Goal: Task Accomplishment & Management: Manage account settings

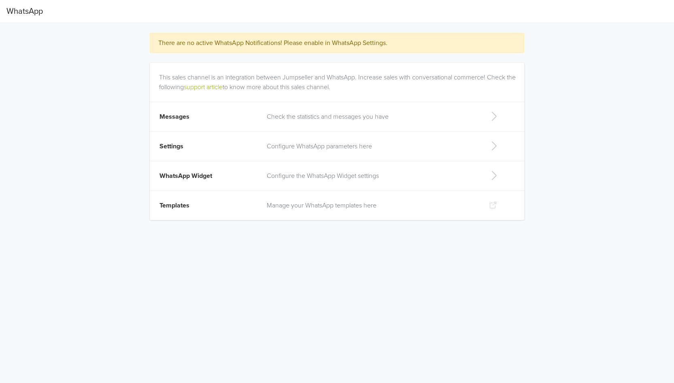
click at [294, 148] on p "Configure WhatsApp parameters here" at bounding box center [372, 146] width 210 height 10
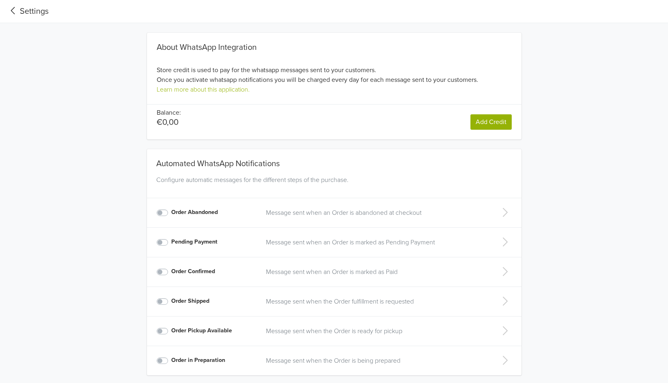
click at [19, 11] on icon at bounding box center [12, 10] width 13 height 11
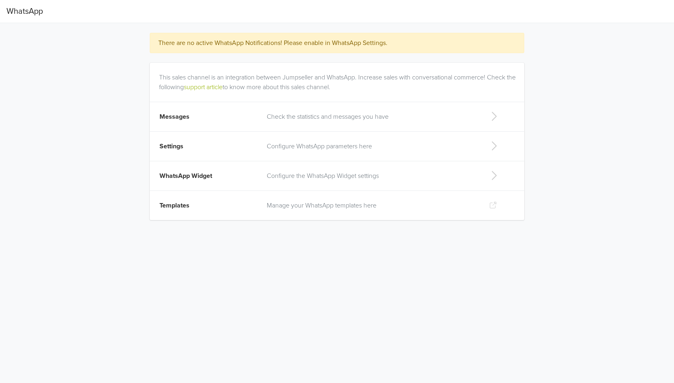
click at [208, 174] on span "WhatsApp Widget" at bounding box center [186, 176] width 53 height 8
select select "lb"
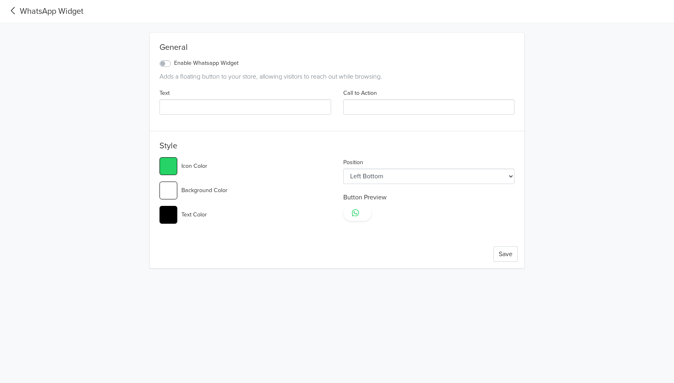
click at [418, 176] on select "Left Top Left Center Left Bottom Right Top Right Center Right Bottom" at bounding box center [429, 175] width 172 height 15
click at [170, 196] on input "#ffffff" at bounding box center [169, 190] width 18 height 18
click at [298, 192] on div "#ffffff Background Color" at bounding box center [246, 190] width 172 height 18
click at [162, 219] on input "#000000" at bounding box center [169, 215] width 18 height 18
type input "#25d366"
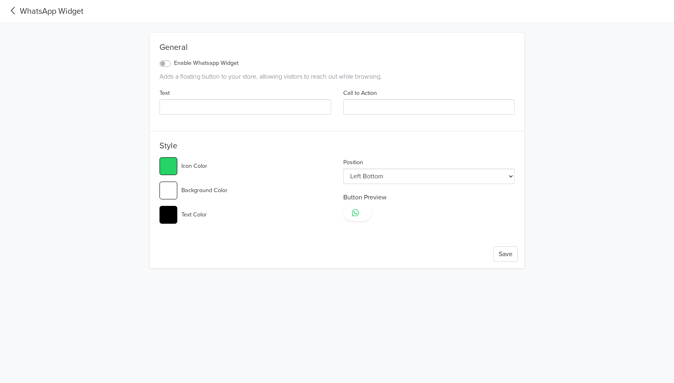
type input "#5d1414"
type input "#25d366"
type input "#601515"
type input "#25d366"
type input "#651515"
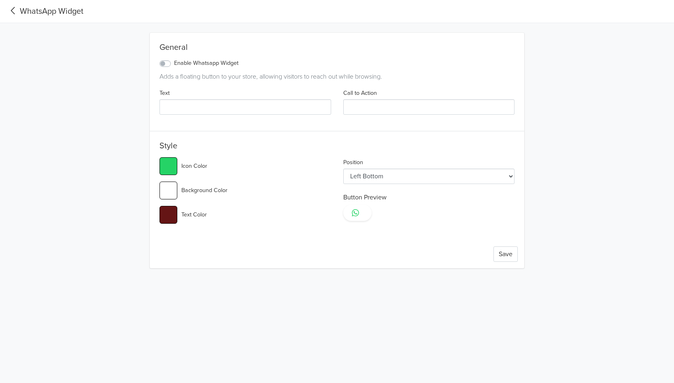
type input "#25d366"
type input "#691616"
type input "#25d366"
type input "#6d1717"
type input "#25d366"
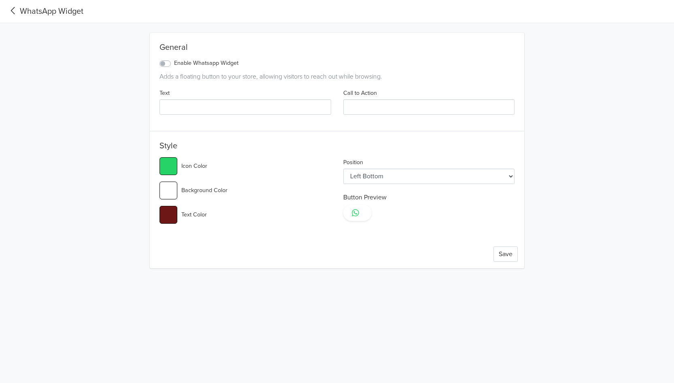
type input "#761919"
type input "#25d366"
type input "#7c1818"
type input "#25d366"
type input "#811818"
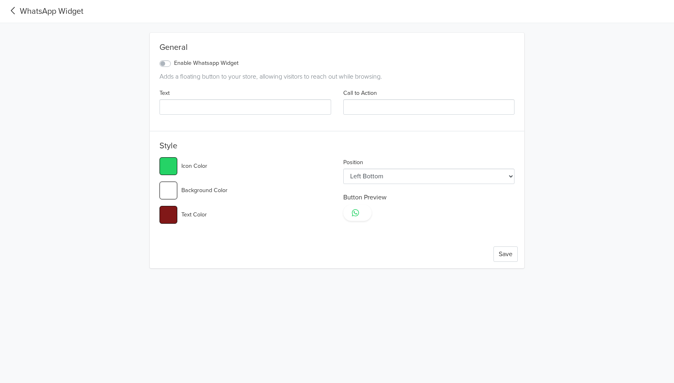
type input "#25d366"
type input "#8a1919"
type input "#25d366"
type input "#961717"
type input "#25d366"
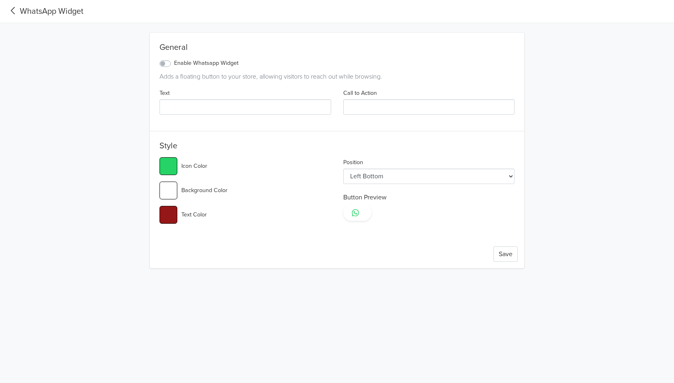
type input "#9a1818"
type input "#25d366"
type input "#a11717"
type input "#25d366"
type input "#a61717"
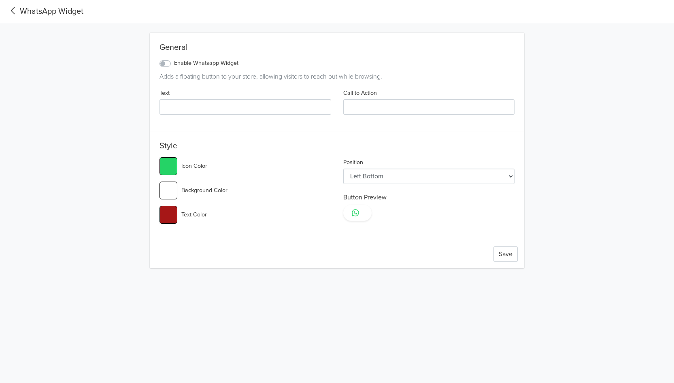
type input "#25d366"
type input "#b11616"
type input "#25d366"
type input "#b21515"
type input "#25d366"
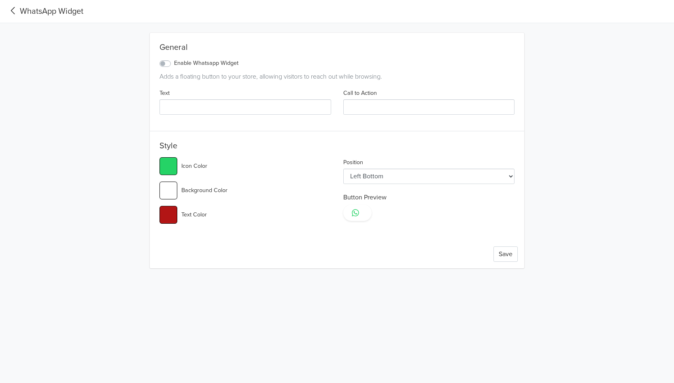
type input "#b81414"
type input "#25d366"
type input "#be1313"
type input "#25d366"
type input "#c31313"
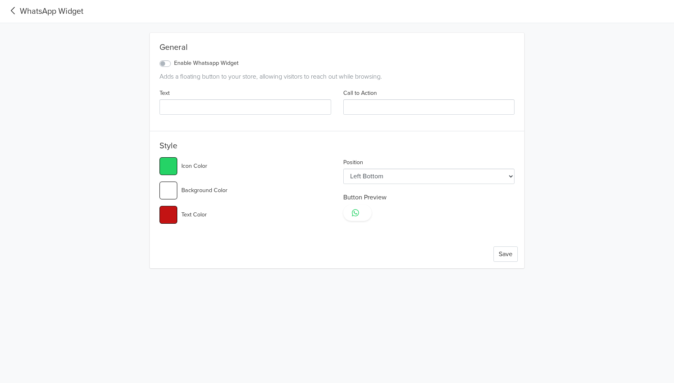
type input "#25d366"
type input "#c81414"
type input "#25d366"
type input "#c61010"
type input "#25d366"
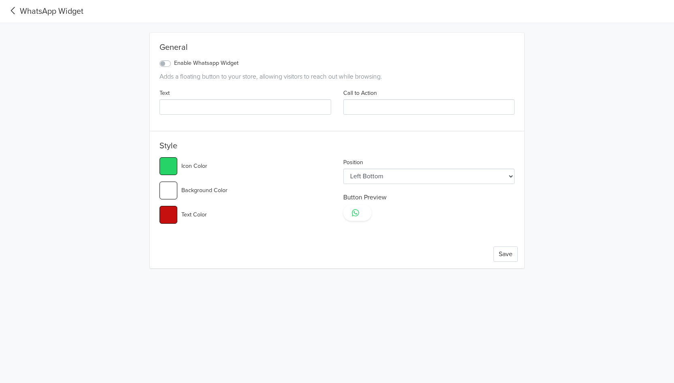
type input "#ca1212"
type input "#25d366"
type input "#cb1010"
type input "#25d366"
type input "#d20f0f"
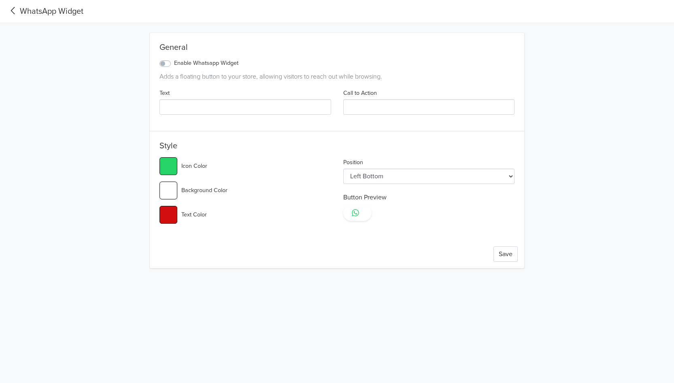
type input "#25d366"
type input "#d80e0e"
type input "#25d366"
type input "#d70f0f"
type input "#25d366"
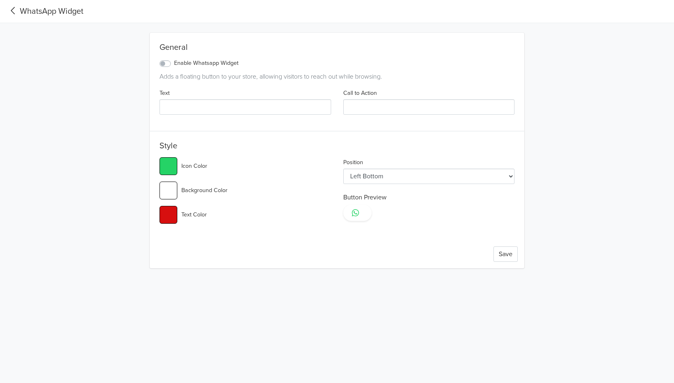
type input "#da0b0b"
type input "#25d366"
type input "#de0d0d"
type input "#25d366"
type input "#df0c0c"
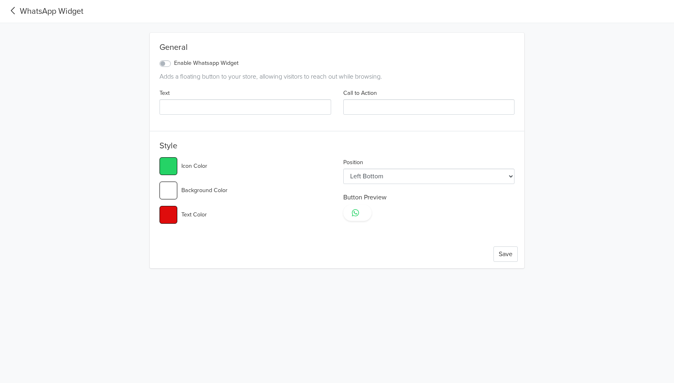
type input "#25d366"
type input "#e30d0d"
type input "#25d366"
type input "#e40c0c"
click at [396, 246] on div "Save" at bounding box center [337, 254] width 375 height 28
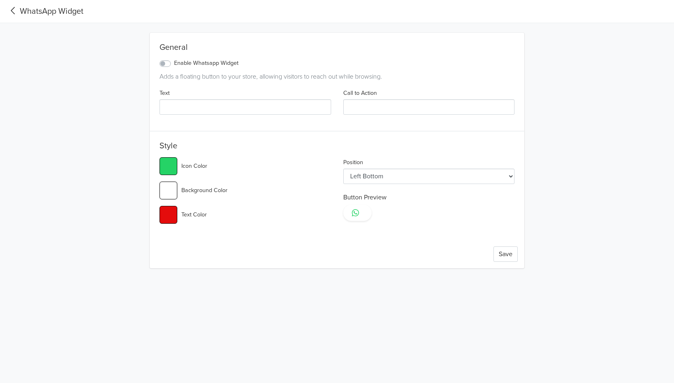
click at [15, 9] on icon at bounding box center [12, 10] width 13 height 11
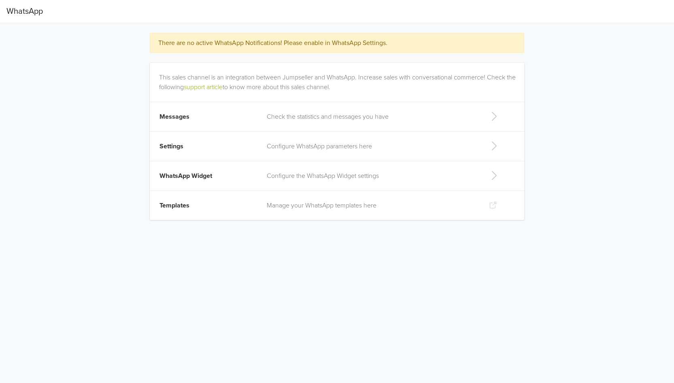
click at [216, 186] on td "WhatsApp Widget" at bounding box center [206, 176] width 112 height 30
select select "lb"
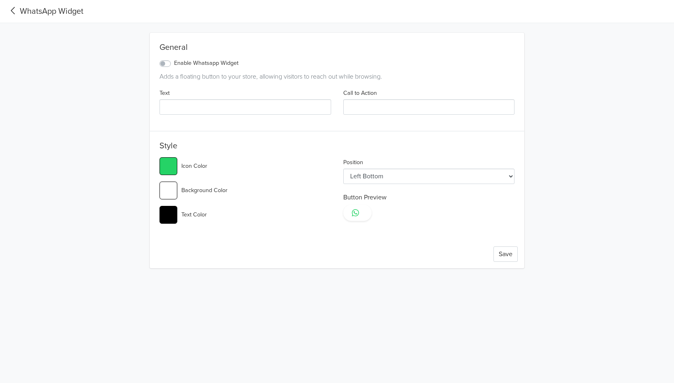
click at [172, 165] on input "#25d366" at bounding box center [169, 166] width 18 height 18
type input "#253ad4"
click at [340, 240] on div "Save" at bounding box center [337, 254] width 375 height 28
click at [426, 176] on select "Left Top Left Center Left Bottom Right Top Right Center Right Bottom" at bounding box center [429, 175] width 172 height 15
click at [174, 64] on label "Enable Whatsapp Widget" at bounding box center [206, 63] width 64 height 9
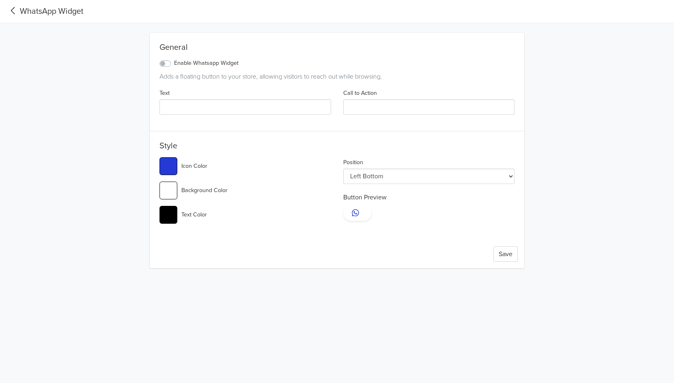
click at [0, 0] on input "Enable Whatsapp Widget" at bounding box center [0, 0] width 0 height 0
click at [366, 181] on select "Left Top Left Center Left Bottom Right Top Right Center Right Bottom" at bounding box center [429, 175] width 172 height 15
click at [521, 105] on div "General Enable Whatsapp Widget Adds a floating button to your store, allowing v…" at bounding box center [337, 82] width 375 height 79
click at [513, 256] on button "Save" at bounding box center [506, 253] width 24 height 15
click at [396, 170] on select "Left Top Left Center Left Bottom Right Top Right Center Right Bottom" at bounding box center [429, 175] width 172 height 15
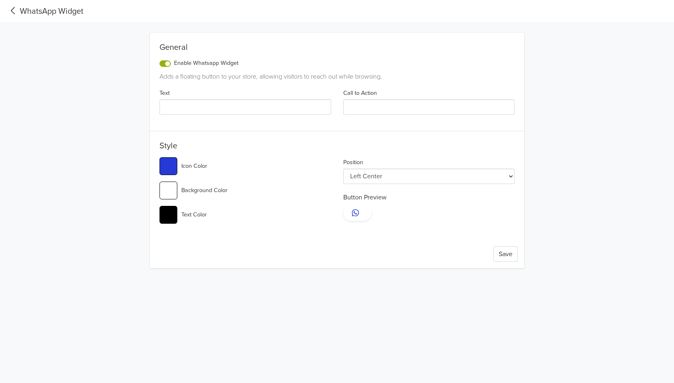
click at [343, 168] on select "Left Top Left Center Left Bottom Right Top Right Center Right Bottom" at bounding box center [429, 175] width 172 height 15
click at [509, 253] on button "Save" at bounding box center [506, 253] width 24 height 15
click at [414, 178] on select "Left Top Left Center Left Bottom Right Top Right Center Right Bottom" at bounding box center [429, 175] width 172 height 15
select select "rc"
click at [343, 168] on select "Left Top Left Center Left Bottom Right Top Right Center Right Bottom" at bounding box center [429, 175] width 172 height 15
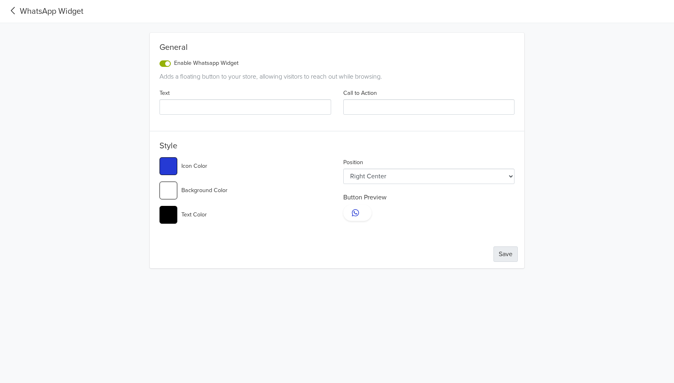
click at [504, 253] on button "Save" at bounding box center [506, 253] width 24 height 15
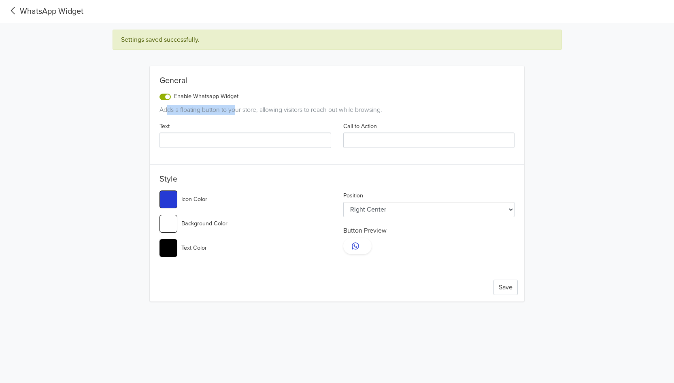
drag, startPoint x: 167, startPoint y: 111, endPoint x: 236, endPoint y: 111, distance: 68.8
click at [236, 111] on div "Adds a floating button to your store, allowing visitors to reach out while brow…" at bounding box center [337, 110] width 355 height 10
click at [236, 111] on div "General Enable Whatsapp Widget Adds a floating button to your store, allowing v…" at bounding box center [337, 115] width 375 height 79
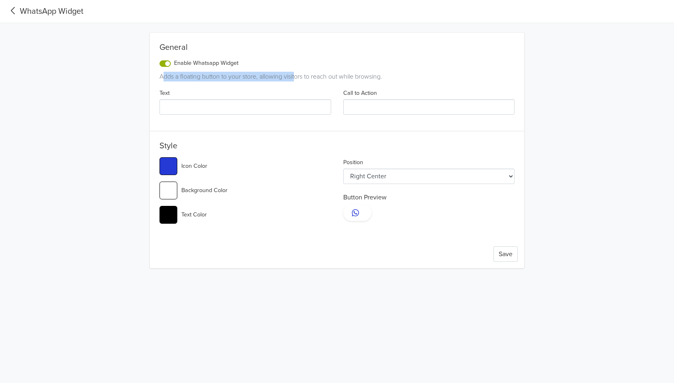
drag, startPoint x: 164, startPoint y: 75, endPoint x: 297, endPoint y: 73, distance: 133.2
click at [297, 73] on div "Adds a floating button to your store, allowing visitors to reach out while brow…" at bounding box center [337, 77] width 355 height 10
click at [241, 77] on div "Adds a floating button to your store, allowing visitors to reach out while brow…" at bounding box center [337, 77] width 355 height 10
drag, startPoint x: 168, startPoint y: 78, endPoint x: 383, endPoint y: 80, distance: 215.0
click at [383, 80] on div "Adds a floating button to your store, allowing visitors to reach out while brow…" at bounding box center [337, 77] width 355 height 10
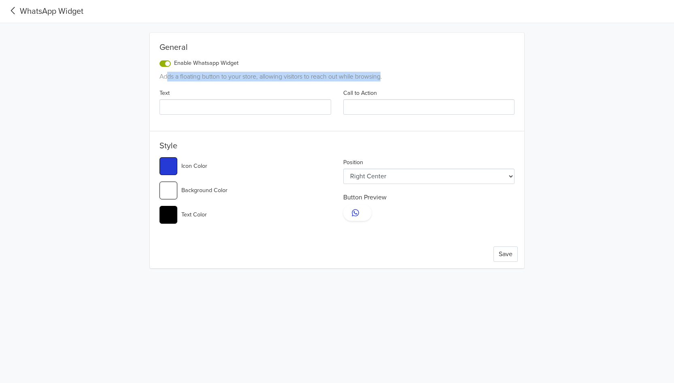
click at [383, 80] on div "Adds a floating button to your store, allowing visitors to reach out while brow…" at bounding box center [337, 77] width 355 height 10
click at [513, 255] on button "Save" at bounding box center [506, 253] width 24 height 15
click at [11, 9] on icon at bounding box center [12, 10] width 13 height 11
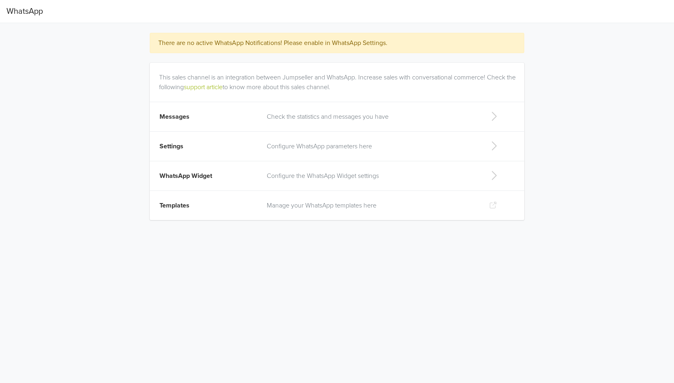
click at [175, 209] on td "Templates" at bounding box center [206, 206] width 112 height 30
drag, startPoint x: 166, startPoint y: 76, endPoint x: 425, endPoint y: 90, distance: 259.1
click at [425, 90] on div "This sales channel is an integration between Jumpseller and WhatsApp. Increase …" at bounding box center [338, 77] width 359 height 29
click at [338, 177] on p "Configurar o Widget do WhatsApp" at bounding box center [378, 176] width 200 height 10
select select "rc"
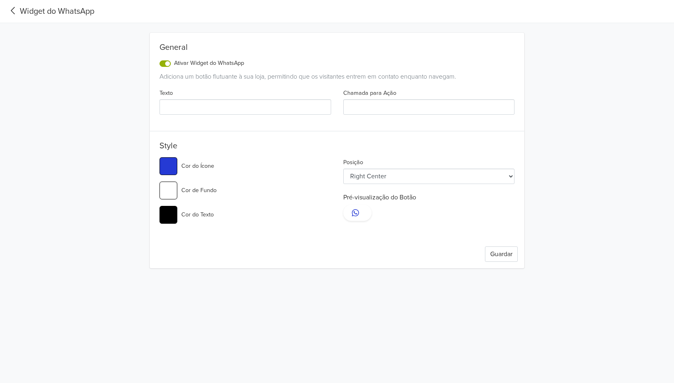
click at [172, 196] on input "#ffffff" at bounding box center [169, 190] width 18 height 18
type input "#0033ff"
click at [175, 163] on input "#253ad4" at bounding box center [169, 166] width 18 height 18
type input "#ffffff"
click at [508, 258] on button "Guardar" at bounding box center [501, 253] width 33 height 15
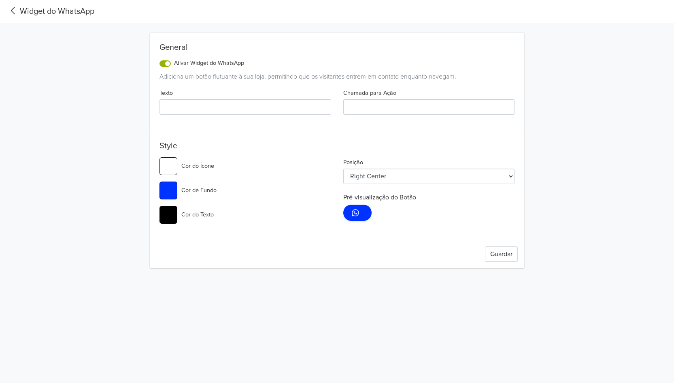
click at [174, 189] on input "#0033ff" at bounding box center [169, 190] width 18 height 18
click at [176, 191] on input "#000000" at bounding box center [169, 190] width 18 height 18
type input "#005bce"
click at [296, 263] on div "Guardar" at bounding box center [337, 254] width 375 height 28
click at [515, 252] on button "Guardar" at bounding box center [501, 253] width 33 height 15
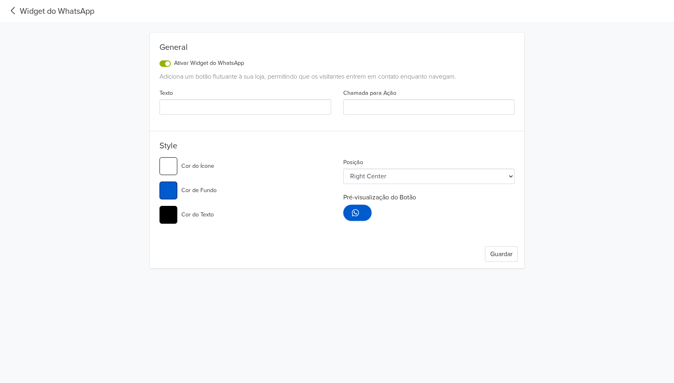
click at [178, 115] on div "Texto Chamada para Ação" at bounding box center [336, 104] width 367 height 33
click at [179, 111] on input "Texto" at bounding box center [246, 106] width 172 height 15
type input "C"
type input "W"
type input "Enviar mensagem."
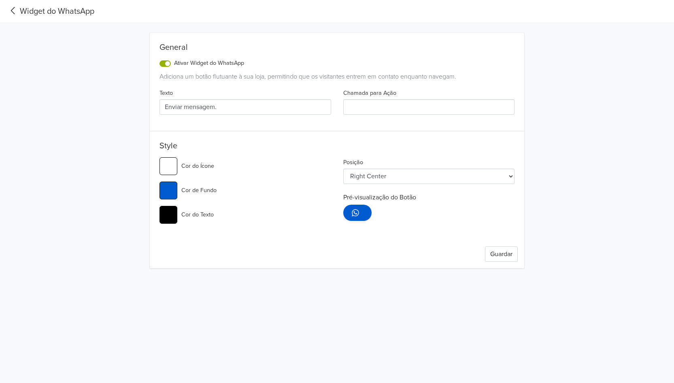
click at [381, 106] on input "Chamada para Ação" at bounding box center [429, 106] width 172 height 15
type input "T"
type input "Whatsapp"
click at [166, 215] on input "#000000" at bounding box center [169, 215] width 18 height 18
type input "#ffffff"
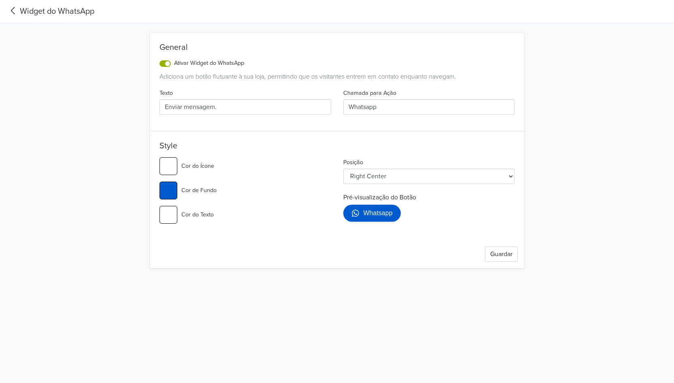
click at [310, 237] on div "General Ativar Widget do WhatsApp Adiciona um botão flutuante à sua loja, permi…" at bounding box center [337, 150] width 375 height 235
click at [495, 248] on button "Guardar" at bounding box center [501, 253] width 33 height 15
click at [221, 110] on input "Enviar mensagem." at bounding box center [246, 106] width 172 height 15
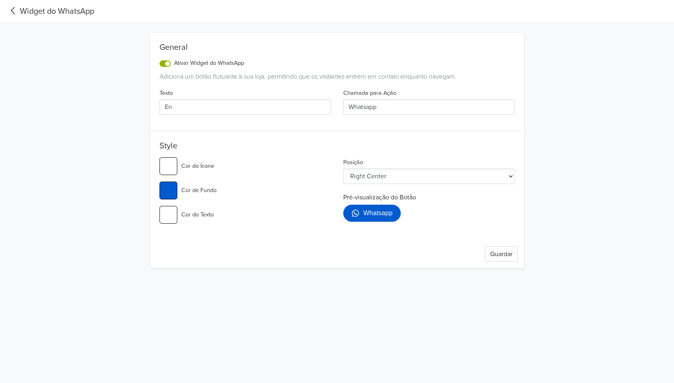
type input "E"
type input "Contactar PROCAM. Enviar mensagem"
click at [395, 101] on input "Whatsapp" at bounding box center [429, 106] width 172 height 15
drag, startPoint x: 406, startPoint y: 105, endPoint x: 375, endPoint y: 109, distance: 31.8
click at [375, 109] on input "Whatsapp <p> Teste" at bounding box center [429, 106] width 172 height 15
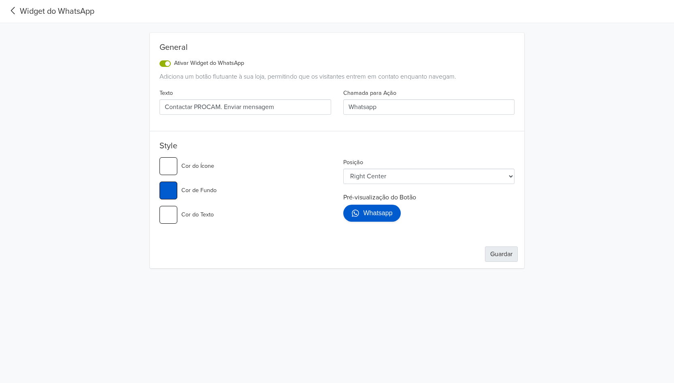
click at [499, 257] on button "Guardar" at bounding box center [501, 253] width 33 height 15
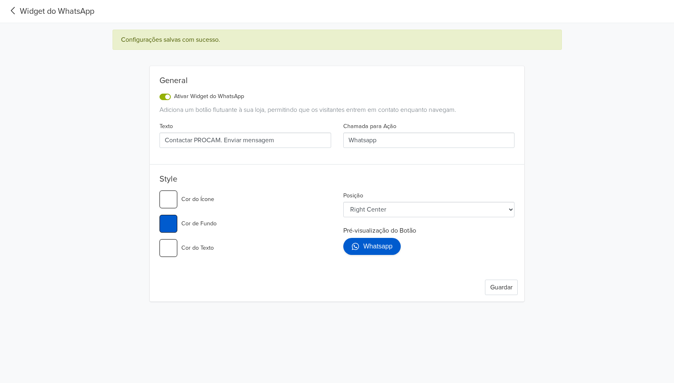
click at [370, 141] on input "Whatsapp" at bounding box center [429, 139] width 172 height 15
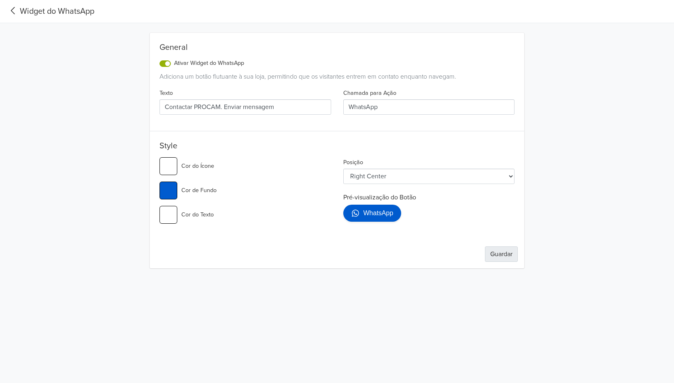
type input "WhatsApp"
click at [503, 247] on button "Guardar" at bounding box center [501, 253] width 33 height 15
click at [489, 256] on button "Guardar" at bounding box center [501, 253] width 33 height 15
